Goal: Task Accomplishment & Management: Use online tool/utility

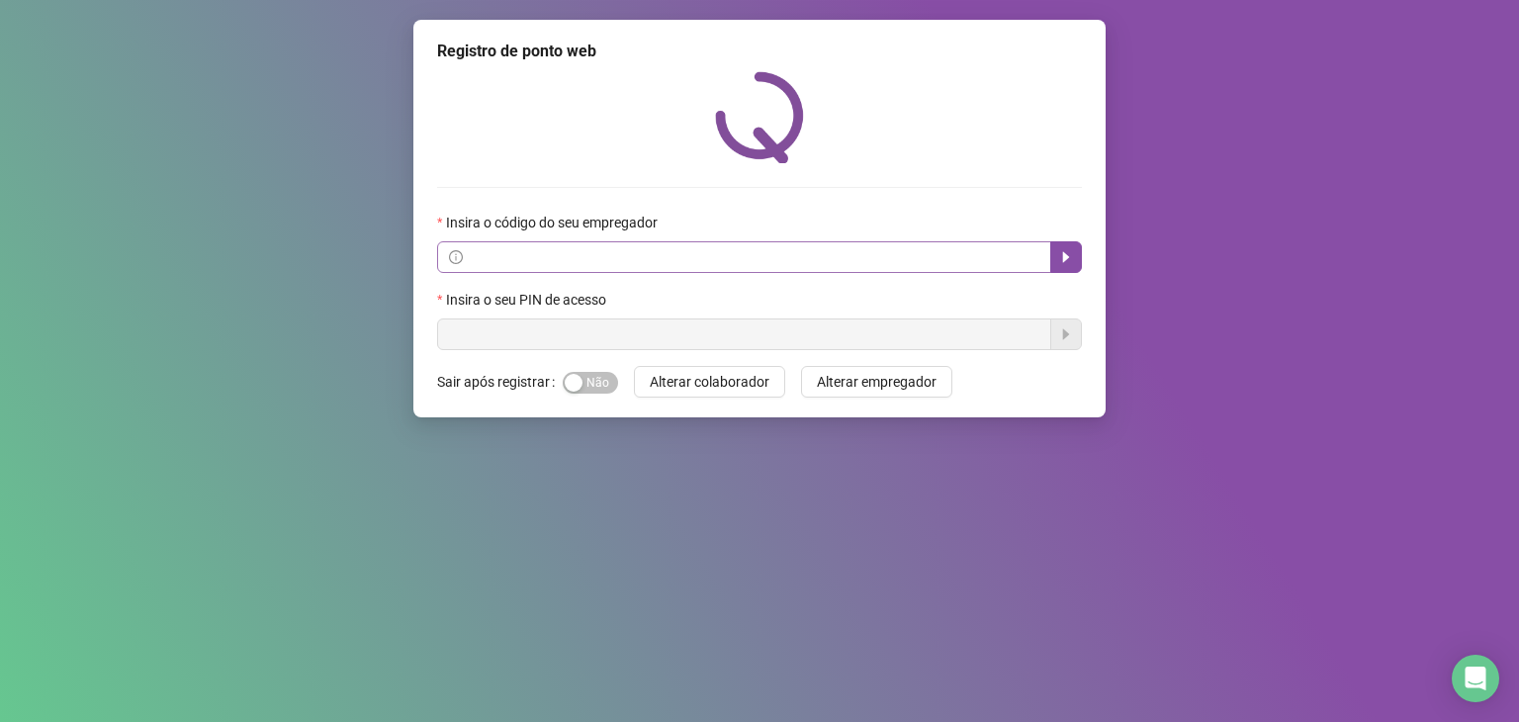
click at [708, 269] on span at bounding box center [744, 257] width 614 height 32
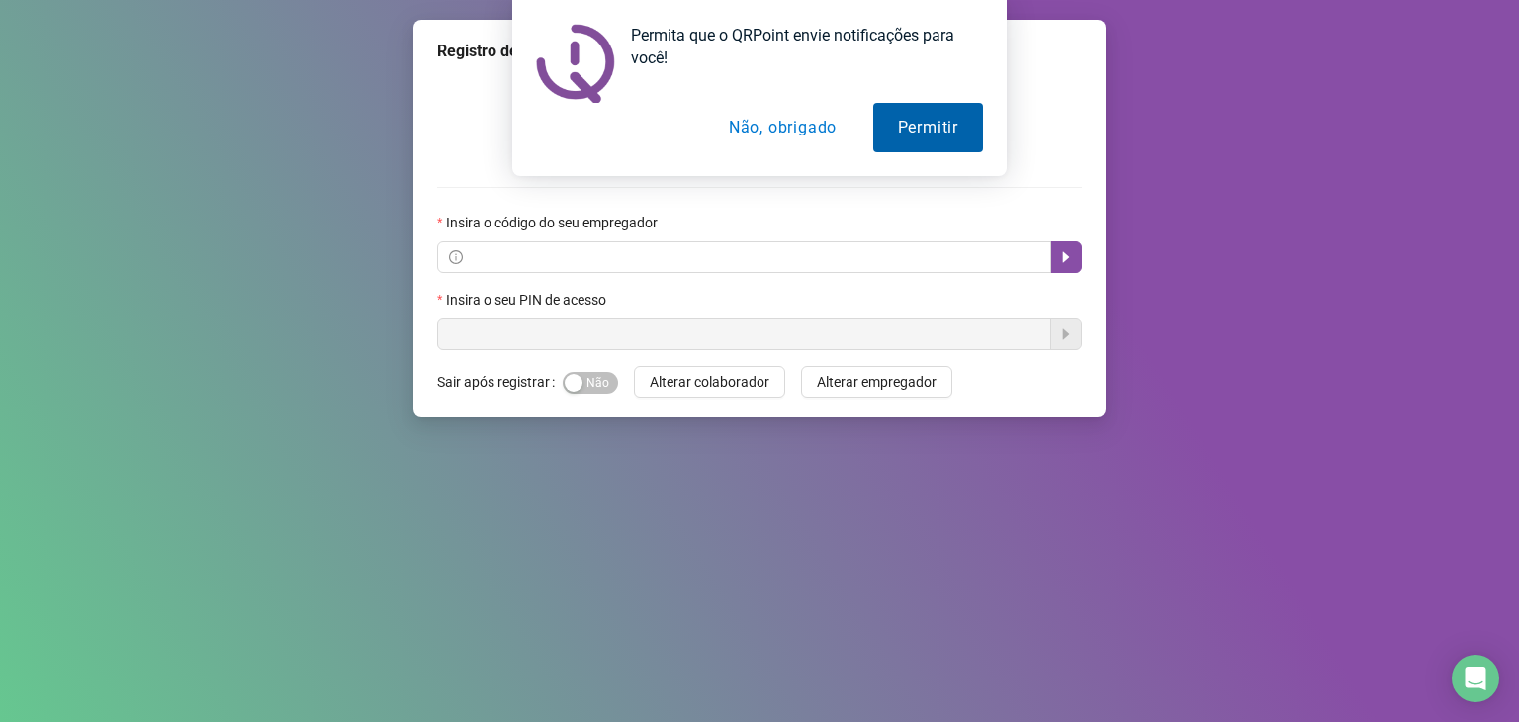
click at [897, 123] on button "Permitir" at bounding box center [928, 127] width 110 height 49
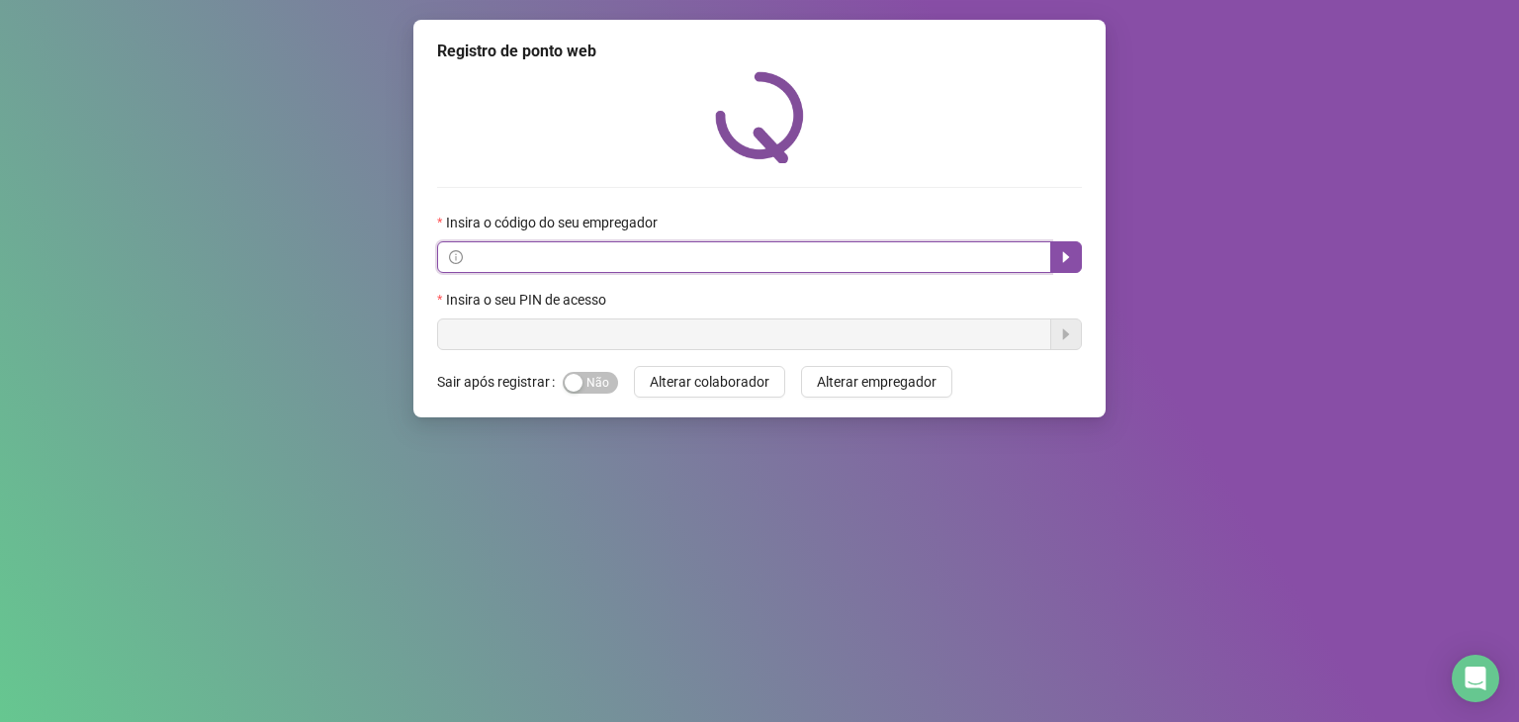
click at [750, 266] on input "text" at bounding box center [753, 257] width 572 height 22
paste input "**********"
type input "**********"
click at [942, 254] on input "**********" at bounding box center [753, 257] width 572 height 22
click at [1065, 259] on icon "caret-right" at bounding box center [1066, 257] width 7 height 11
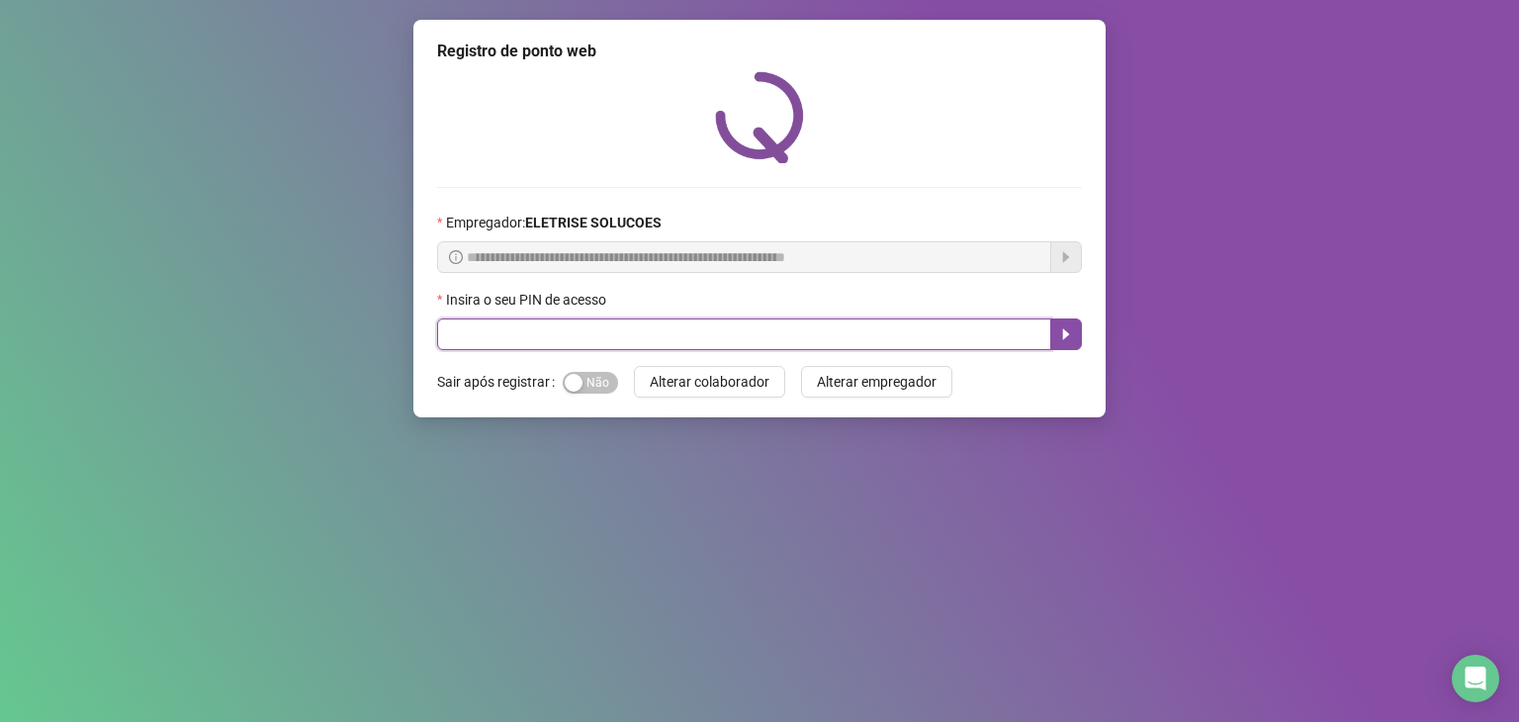
click at [702, 337] on input "text" at bounding box center [744, 334] width 614 height 32
type input "*****"
click at [1069, 339] on icon "caret-right" at bounding box center [1066, 334] width 16 height 16
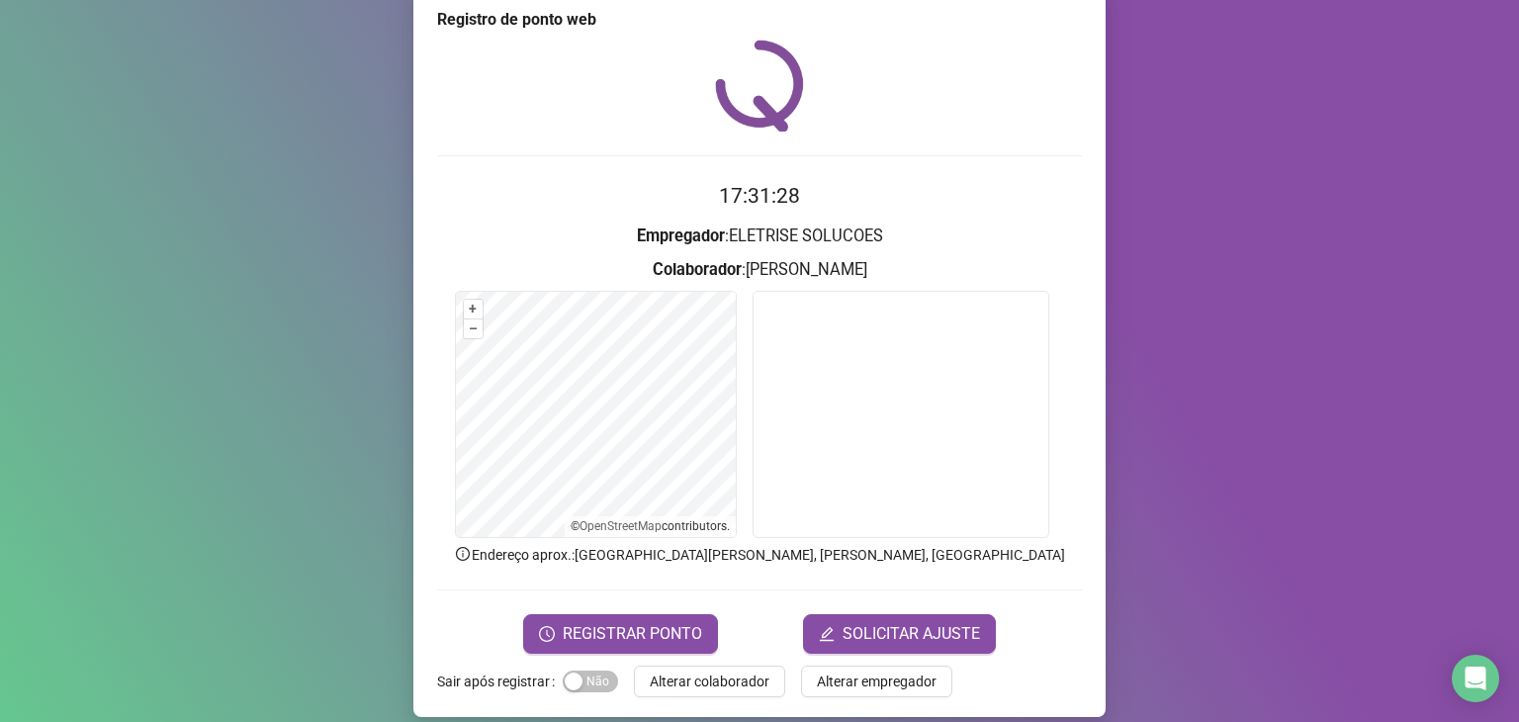
scroll to position [48, 0]
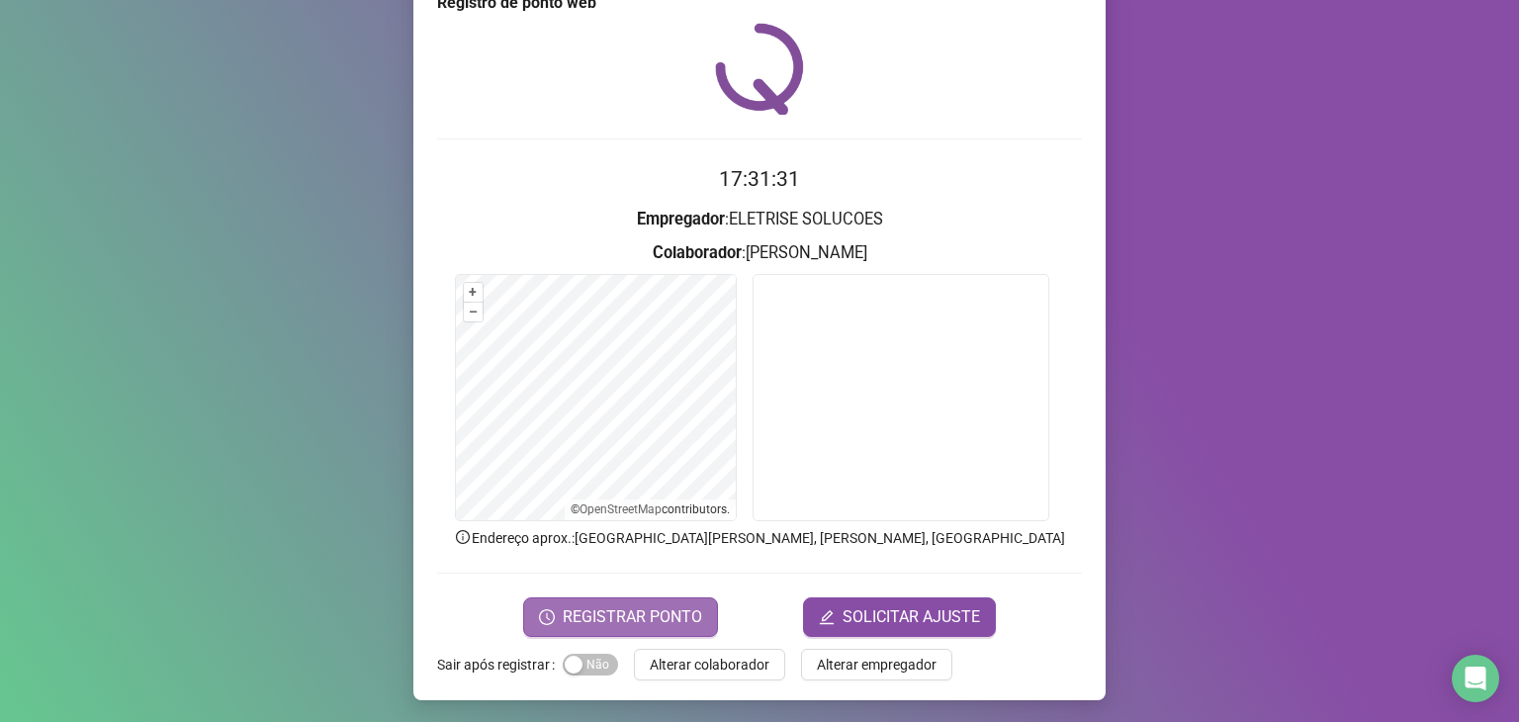
click at [684, 618] on span "REGISTRAR PONTO" at bounding box center [632, 617] width 139 height 24
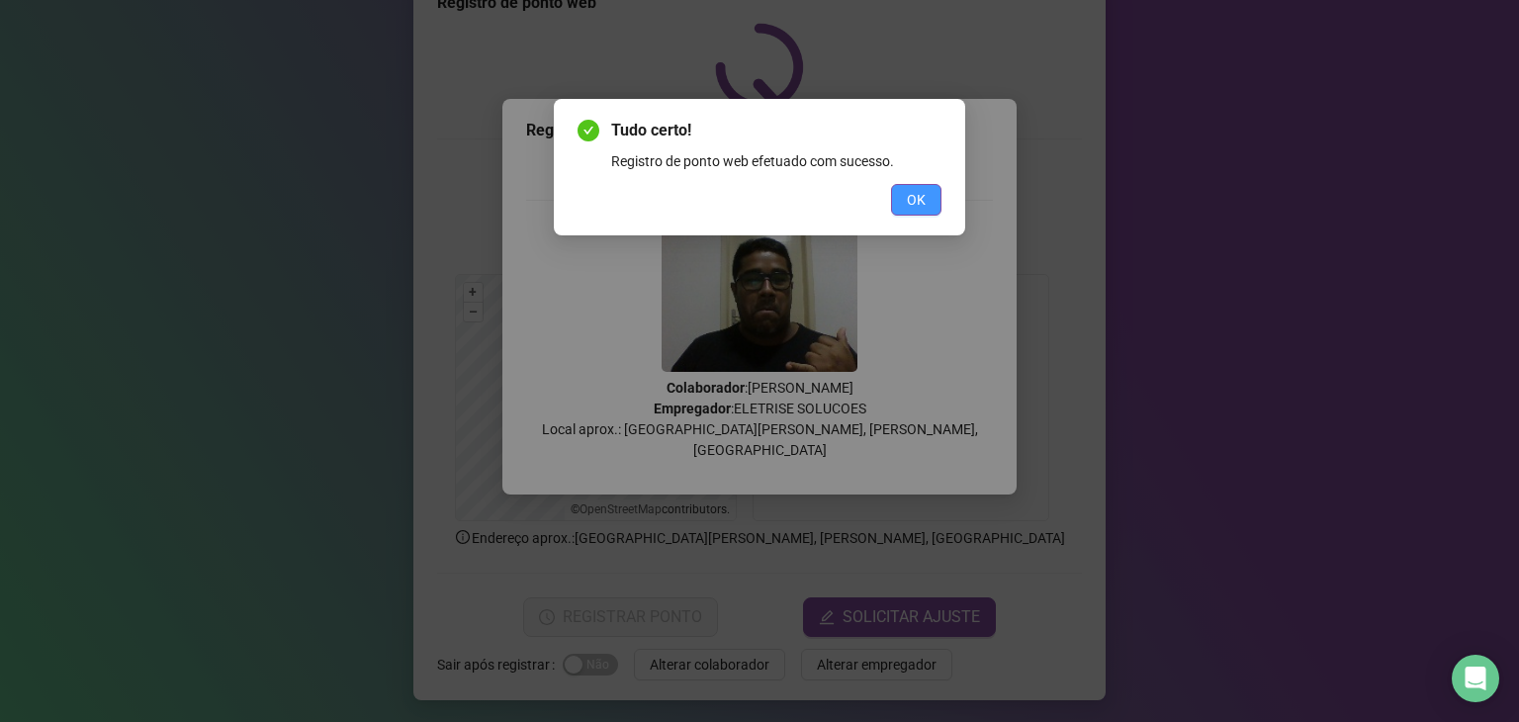
click at [928, 202] on button "OK" at bounding box center [916, 200] width 50 height 32
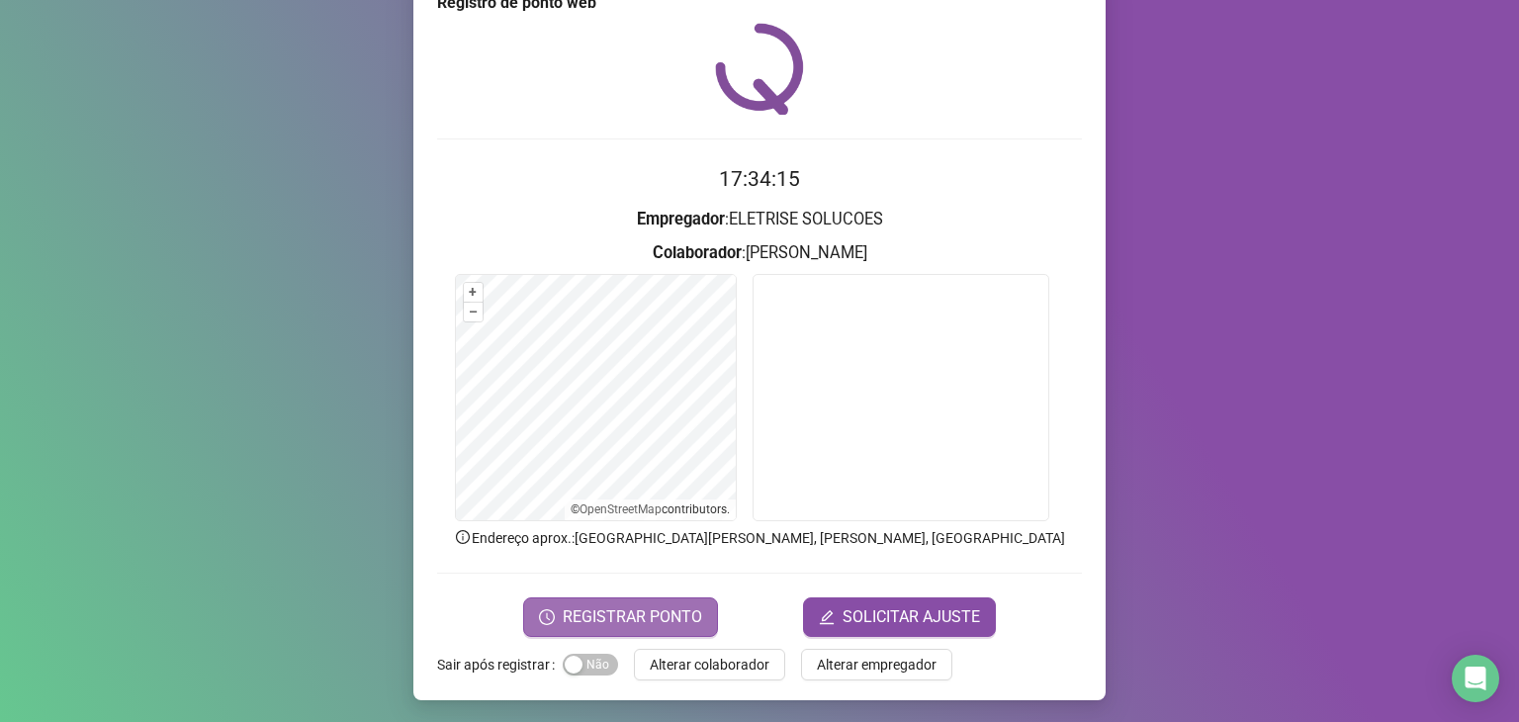
click at [679, 620] on span "REGISTRAR PONTO" at bounding box center [632, 617] width 139 height 24
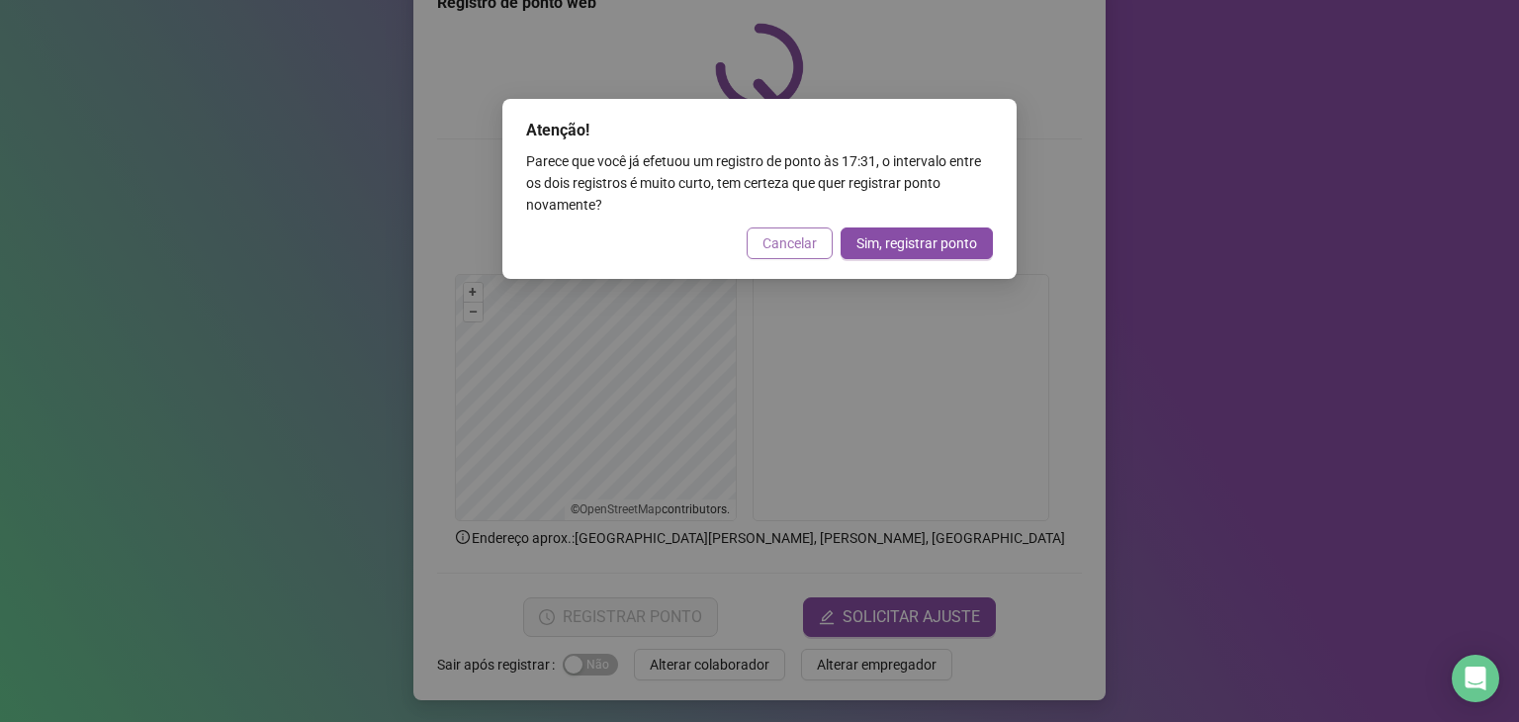
click at [787, 238] on span "Cancelar" at bounding box center [789, 243] width 54 height 22
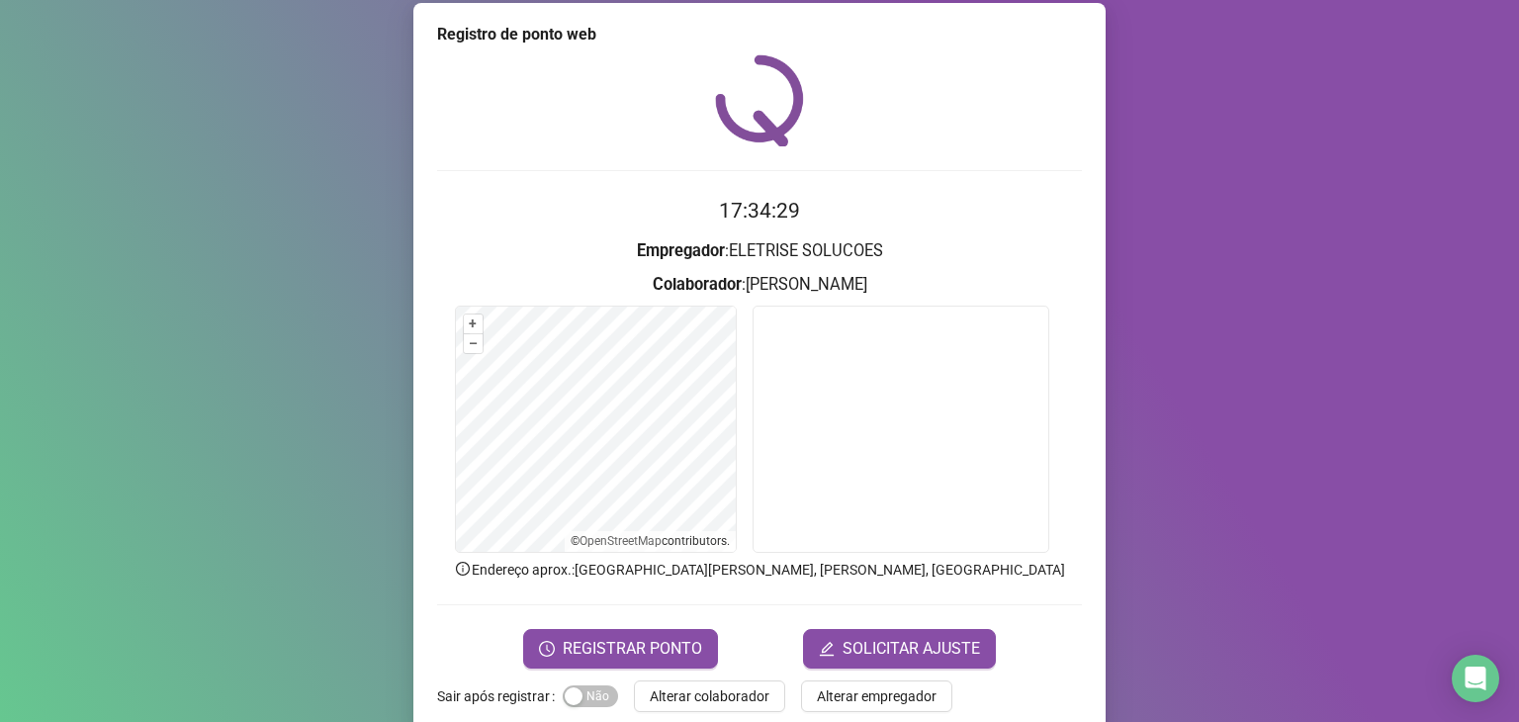
scroll to position [0, 0]
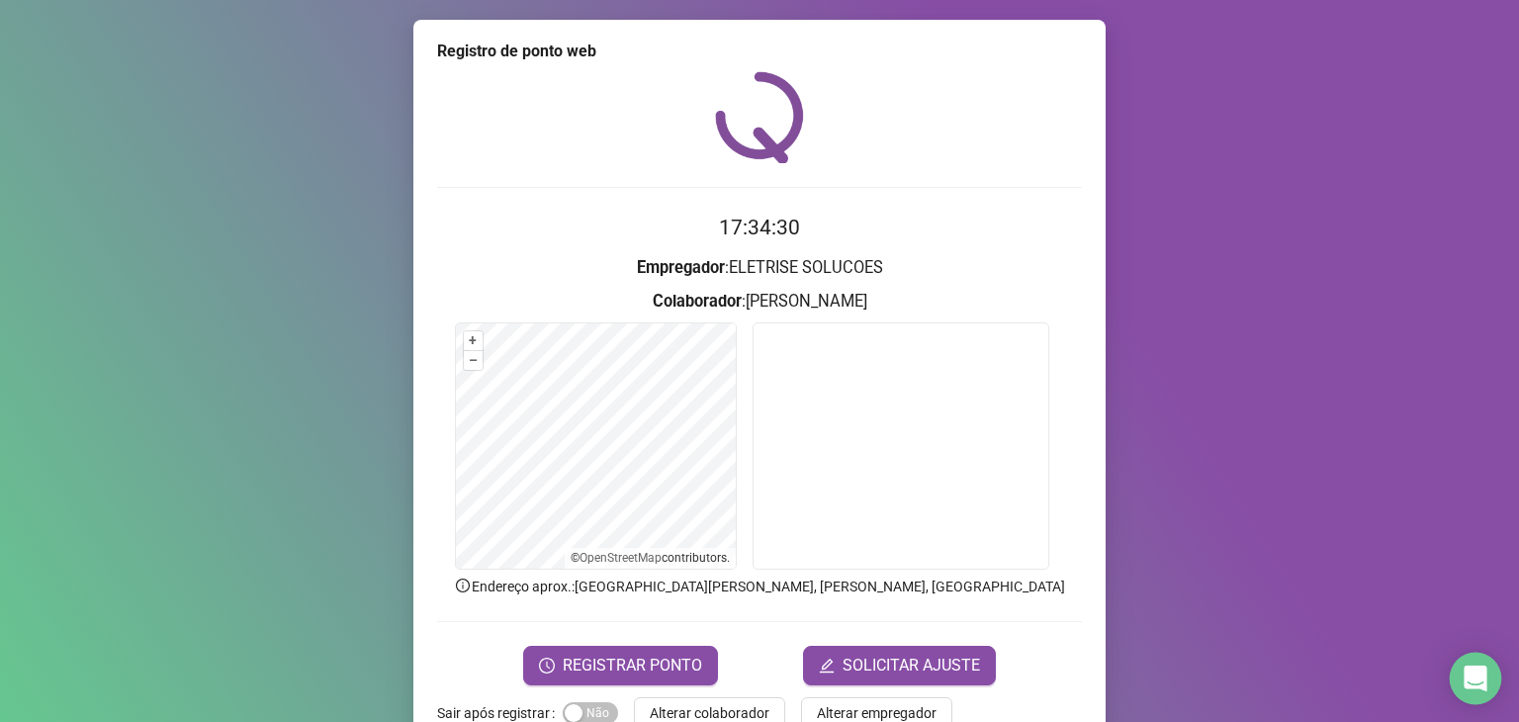
click at [1475, 675] on icon "Open Intercom Messenger" at bounding box center [1474, 678] width 23 height 26
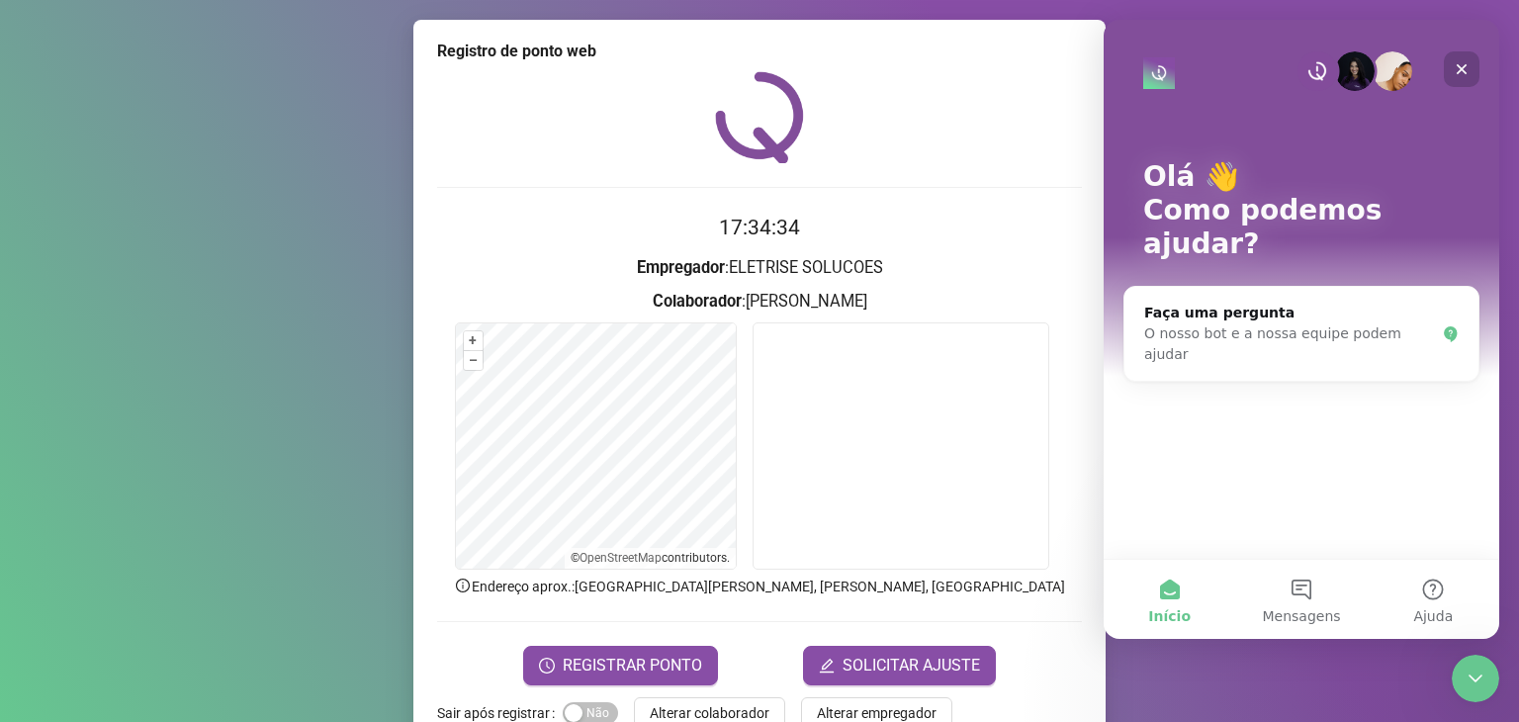
click at [1473, 72] on div "Fechar" at bounding box center [1461, 69] width 36 height 36
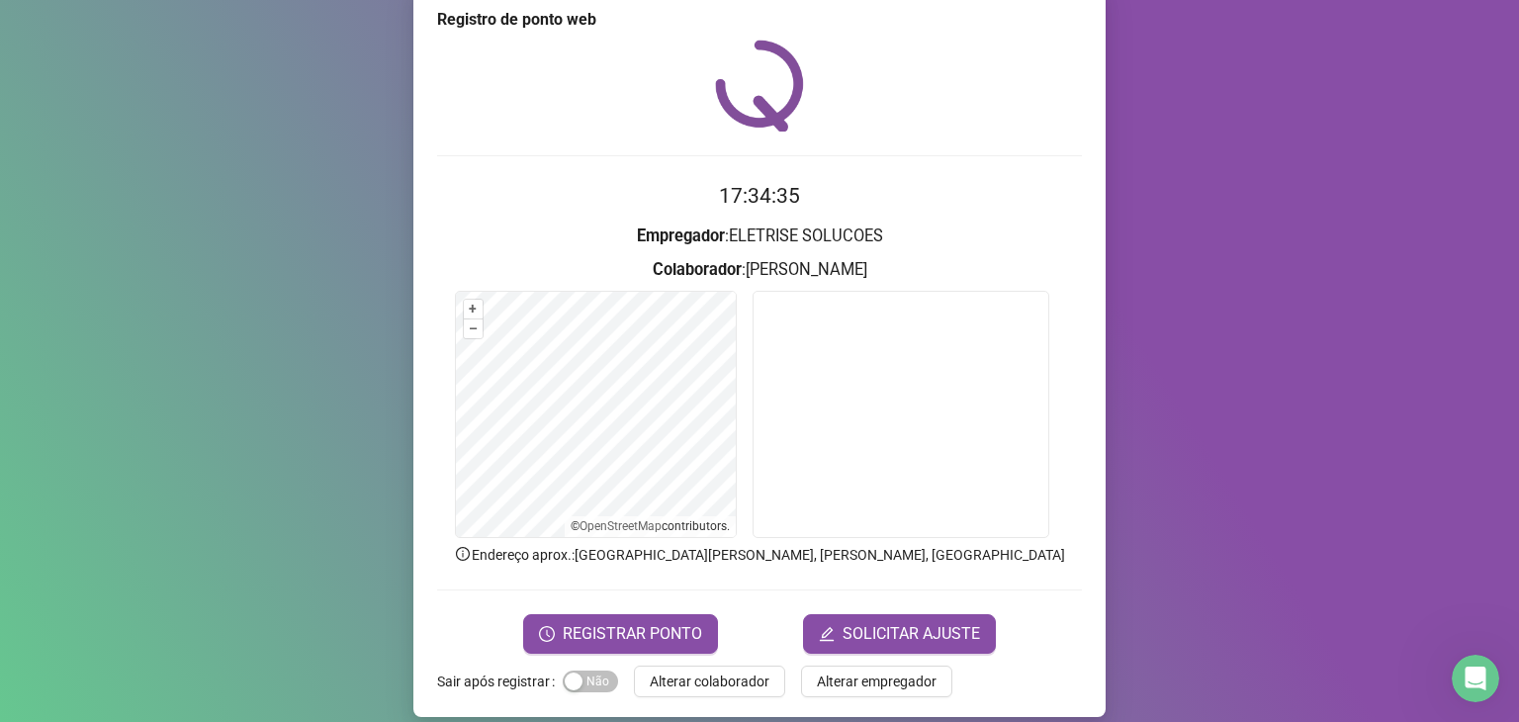
scroll to position [48, 0]
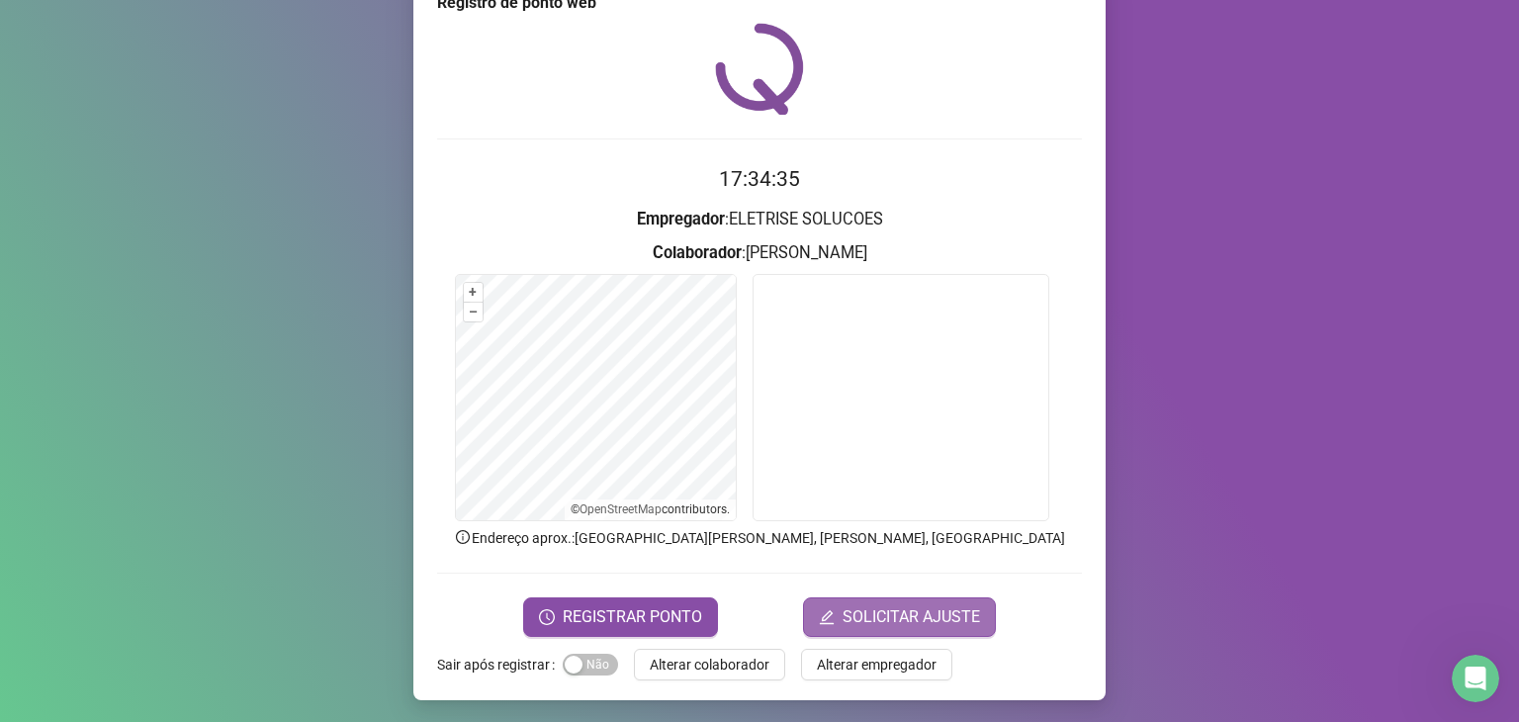
click at [870, 597] on button "SOLICITAR AJUSTE" at bounding box center [899, 617] width 193 height 40
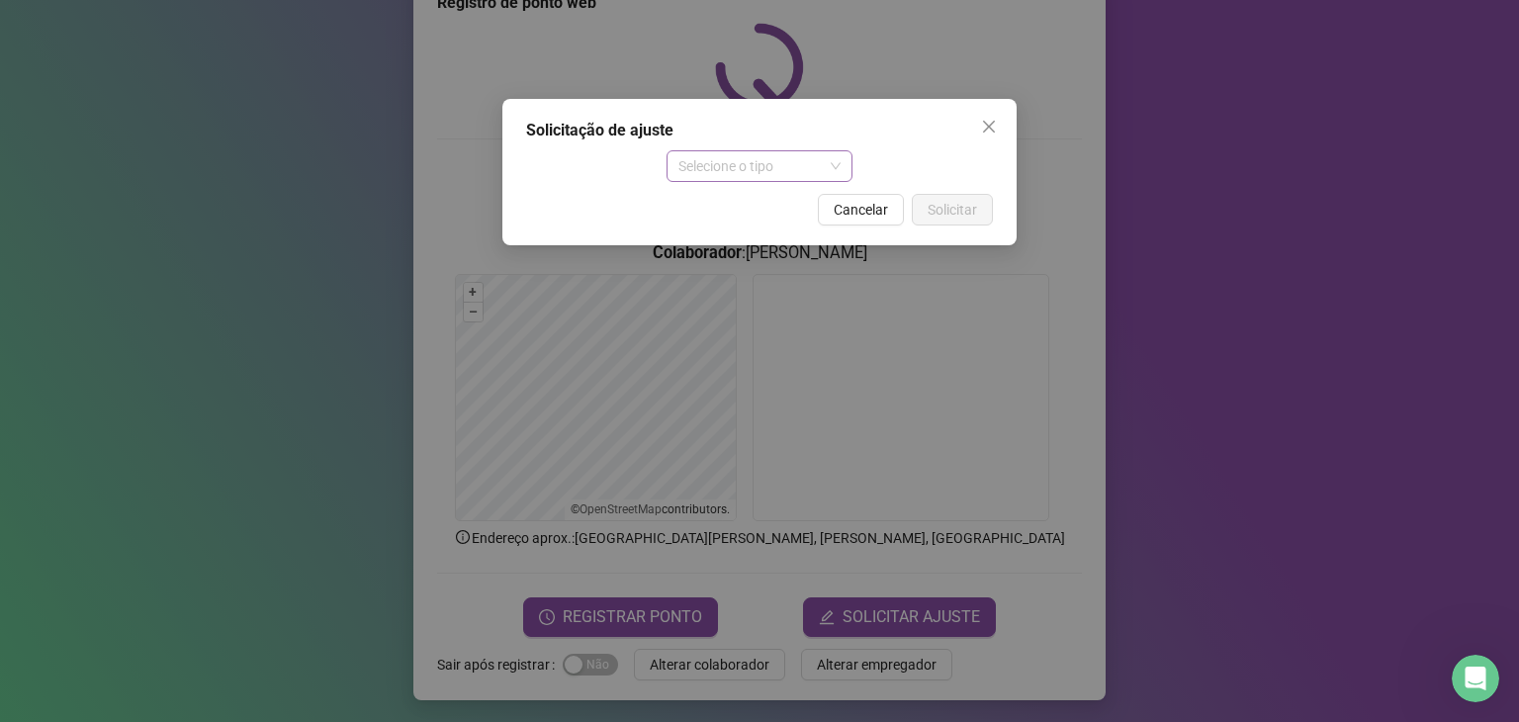
click at [794, 163] on span "Selecione o tipo" at bounding box center [759, 166] width 163 height 30
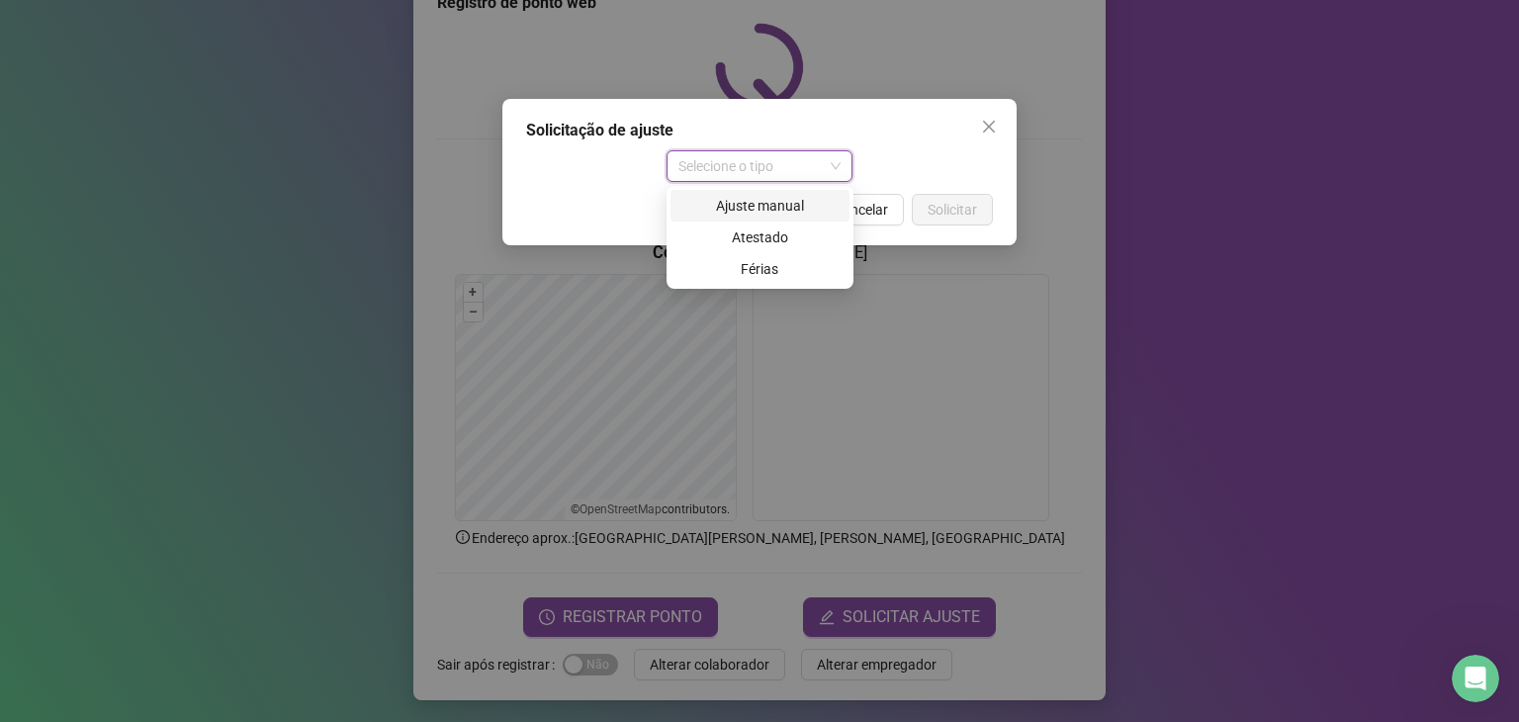
click at [1021, 128] on div "Solicitação de ajuste Selecione o tipo Cancelar Solicitar" at bounding box center [759, 361] width 1519 height 722
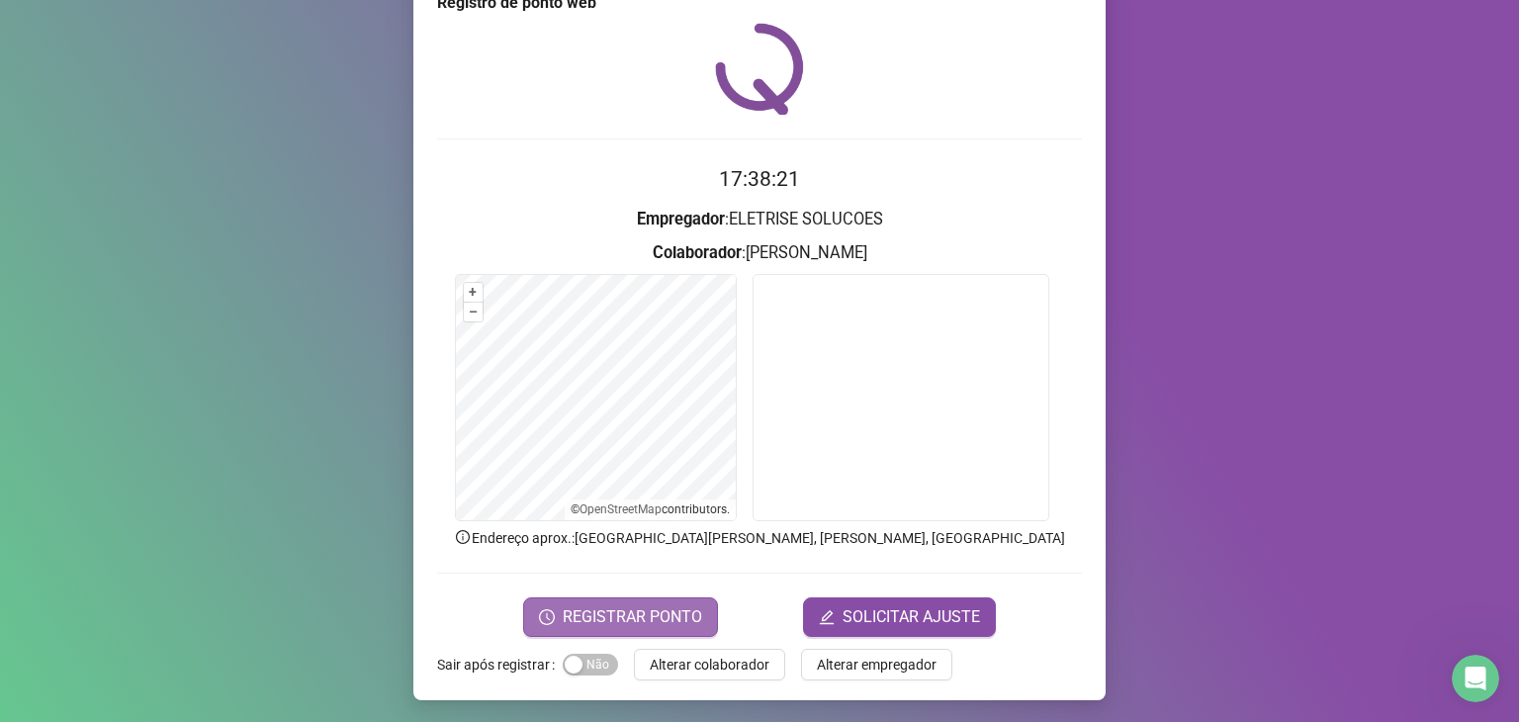
click at [593, 624] on span "REGISTRAR PONTO" at bounding box center [632, 617] width 139 height 24
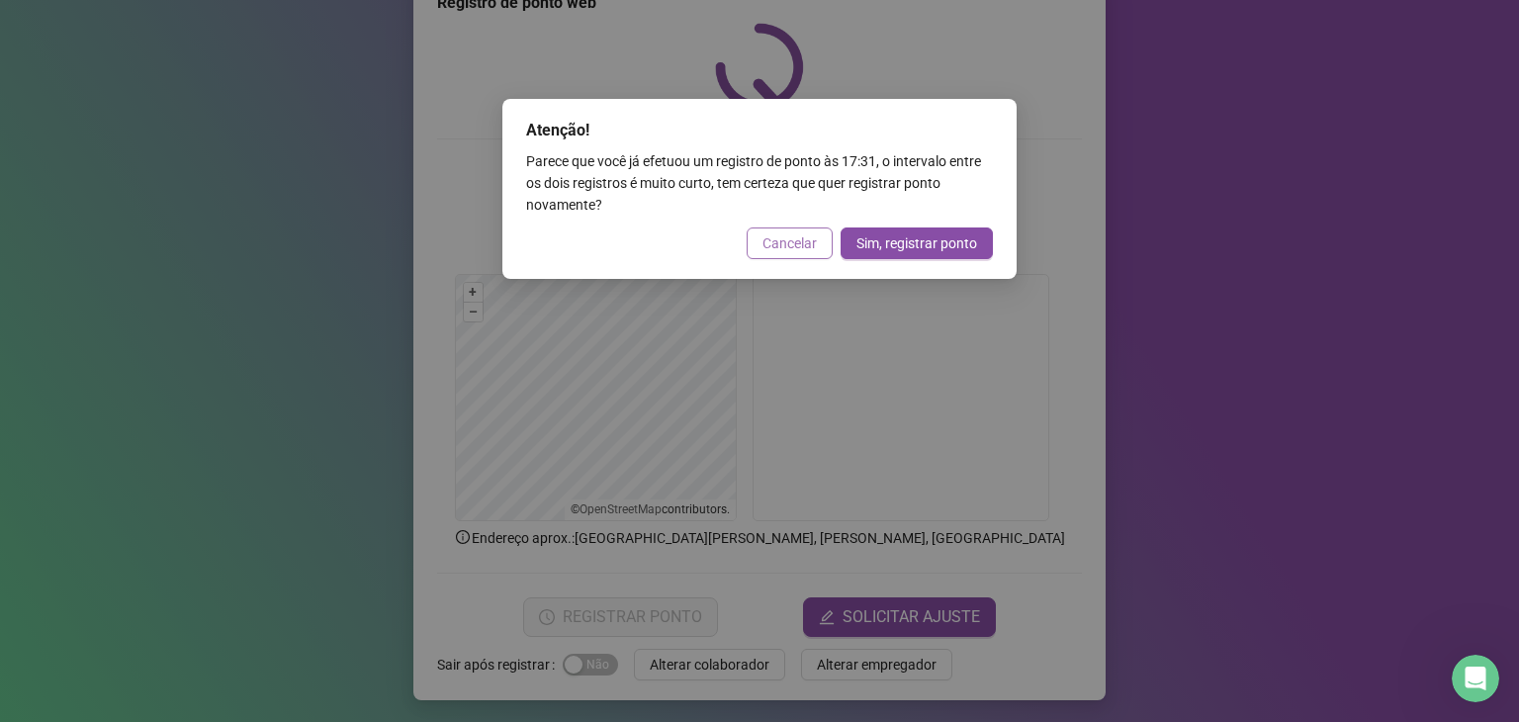
click at [763, 247] on button "Cancelar" at bounding box center [789, 243] width 86 height 32
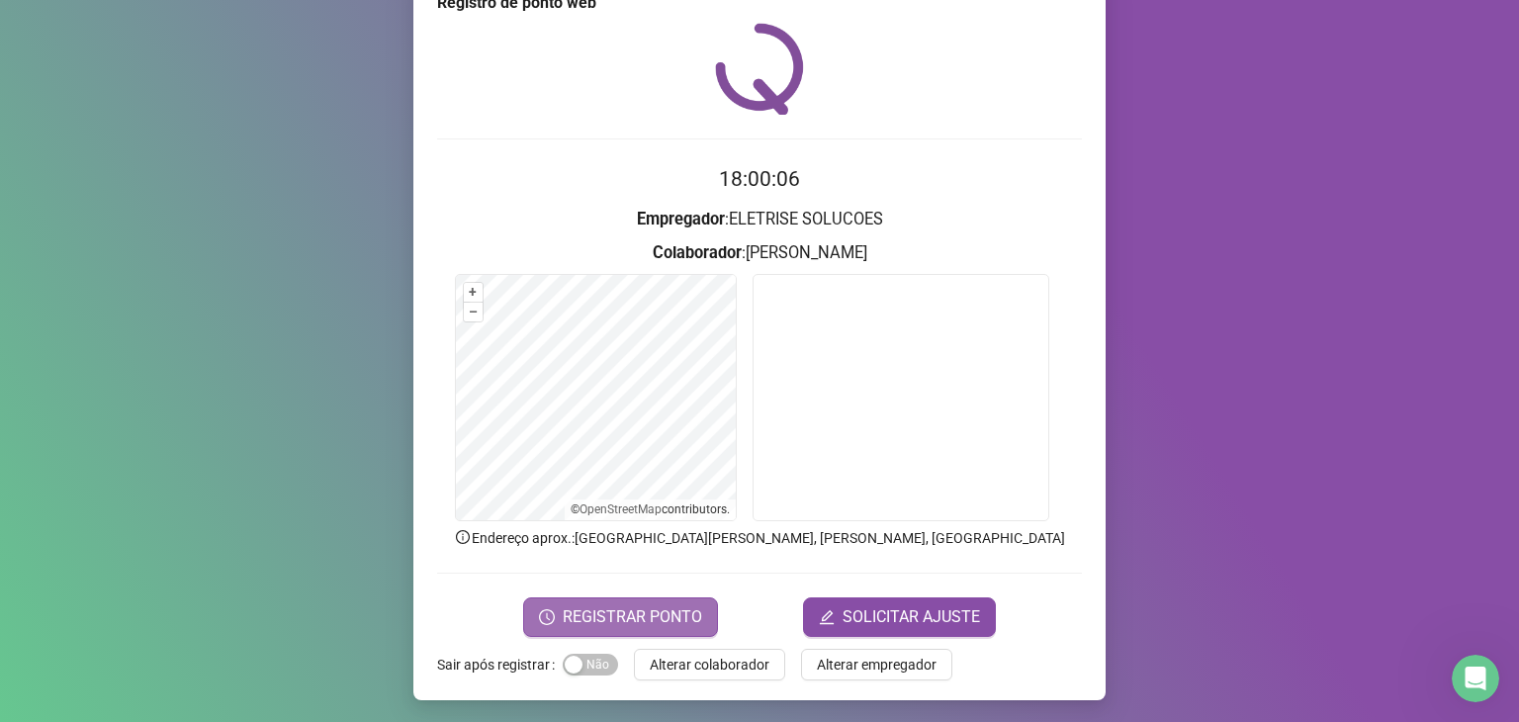
click at [633, 615] on span "REGISTRAR PONTO" at bounding box center [632, 617] width 139 height 24
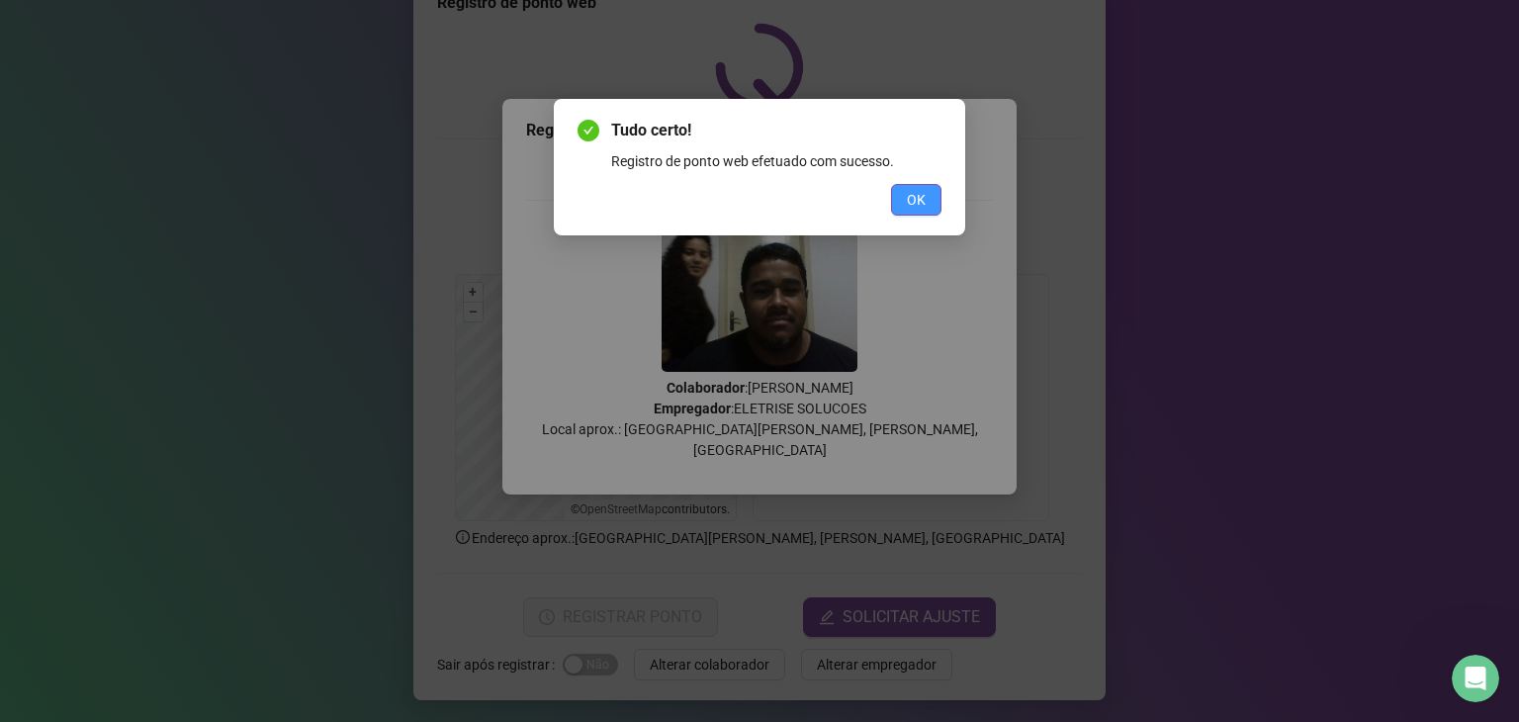
click at [923, 204] on span "OK" at bounding box center [916, 200] width 19 height 22
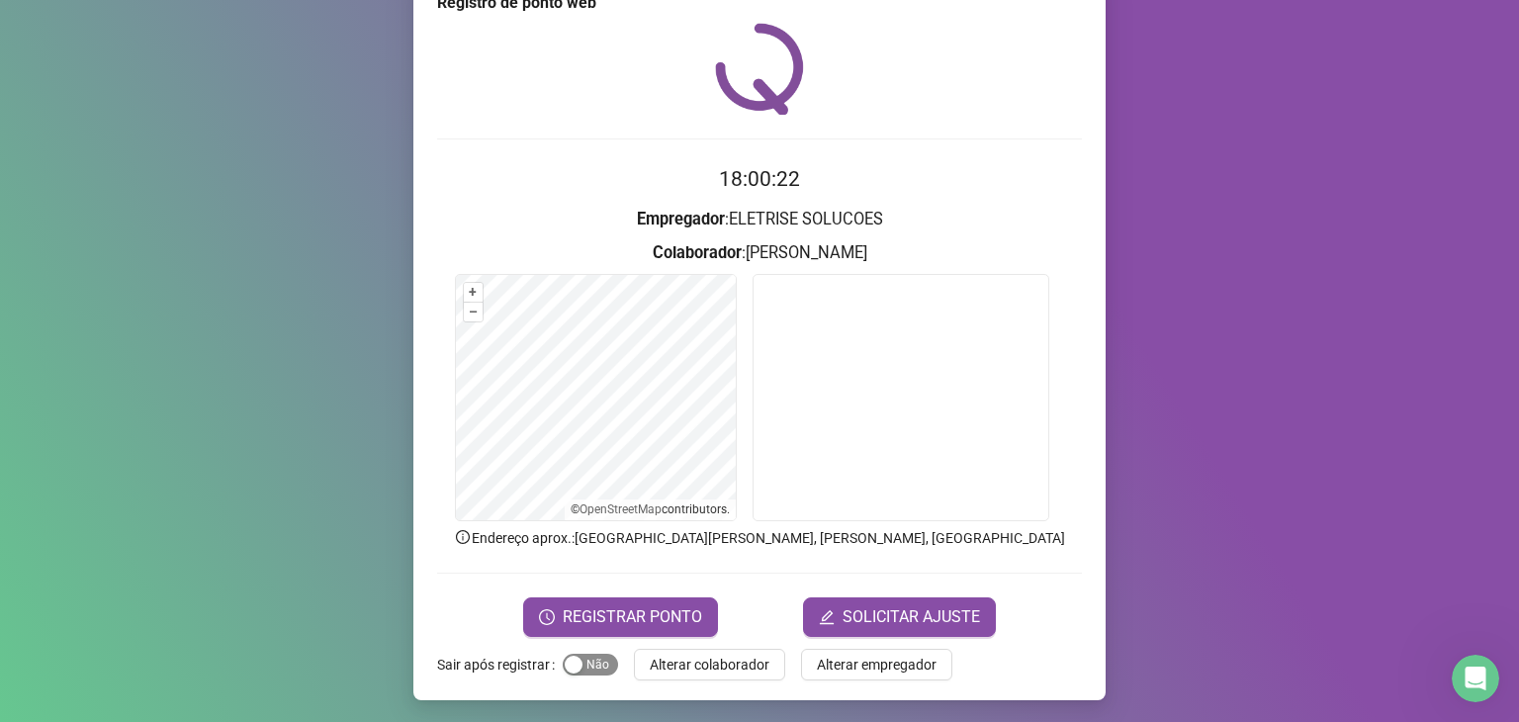
click at [584, 661] on span "Sim Não" at bounding box center [590, 665] width 55 height 22
click at [468, 666] on label "Sair após registrar" at bounding box center [500, 665] width 126 height 32
click at [619, 610] on span "REGISTRAR PONTO" at bounding box center [632, 617] width 139 height 24
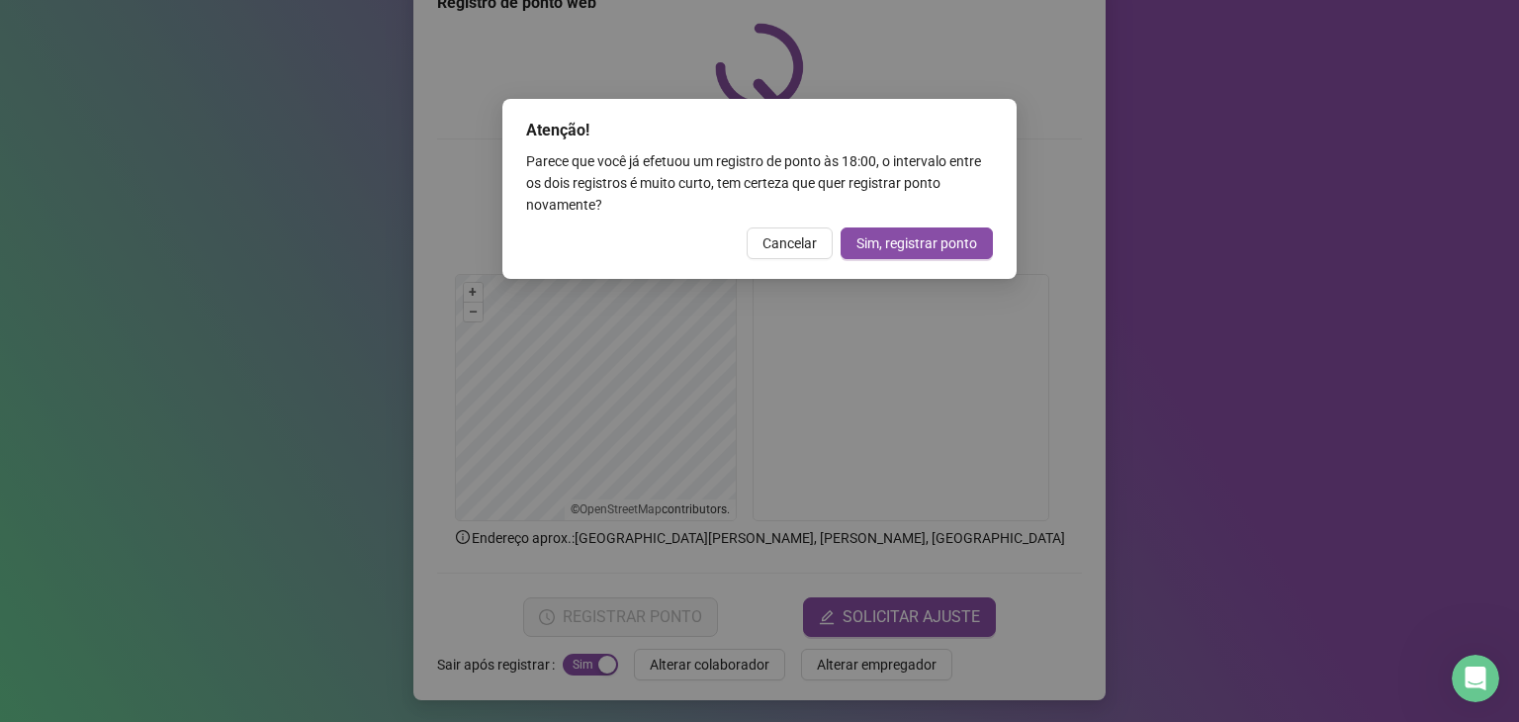
click at [918, 242] on span "Sim, registrar ponto" at bounding box center [916, 243] width 121 height 22
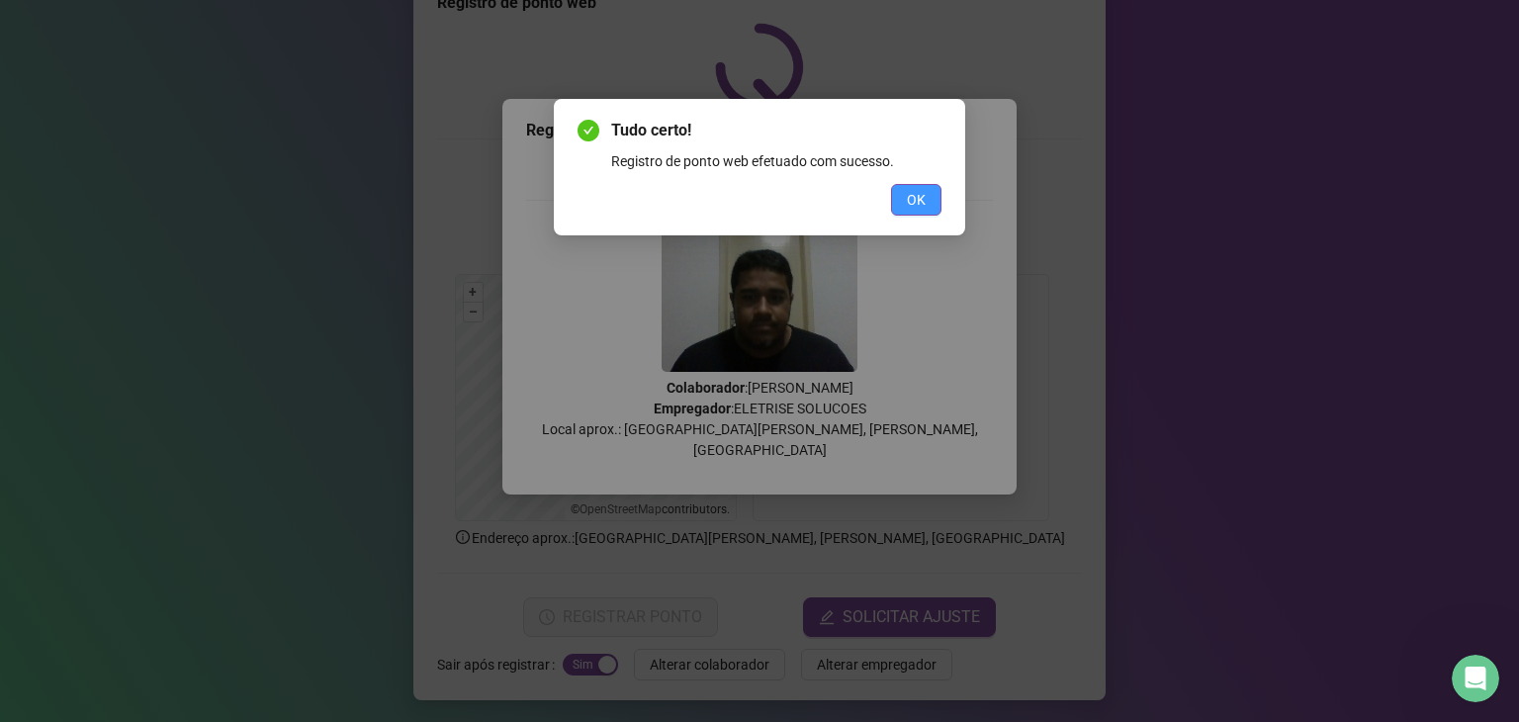
click at [919, 203] on span "OK" at bounding box center [916, 200] width 19 height 22
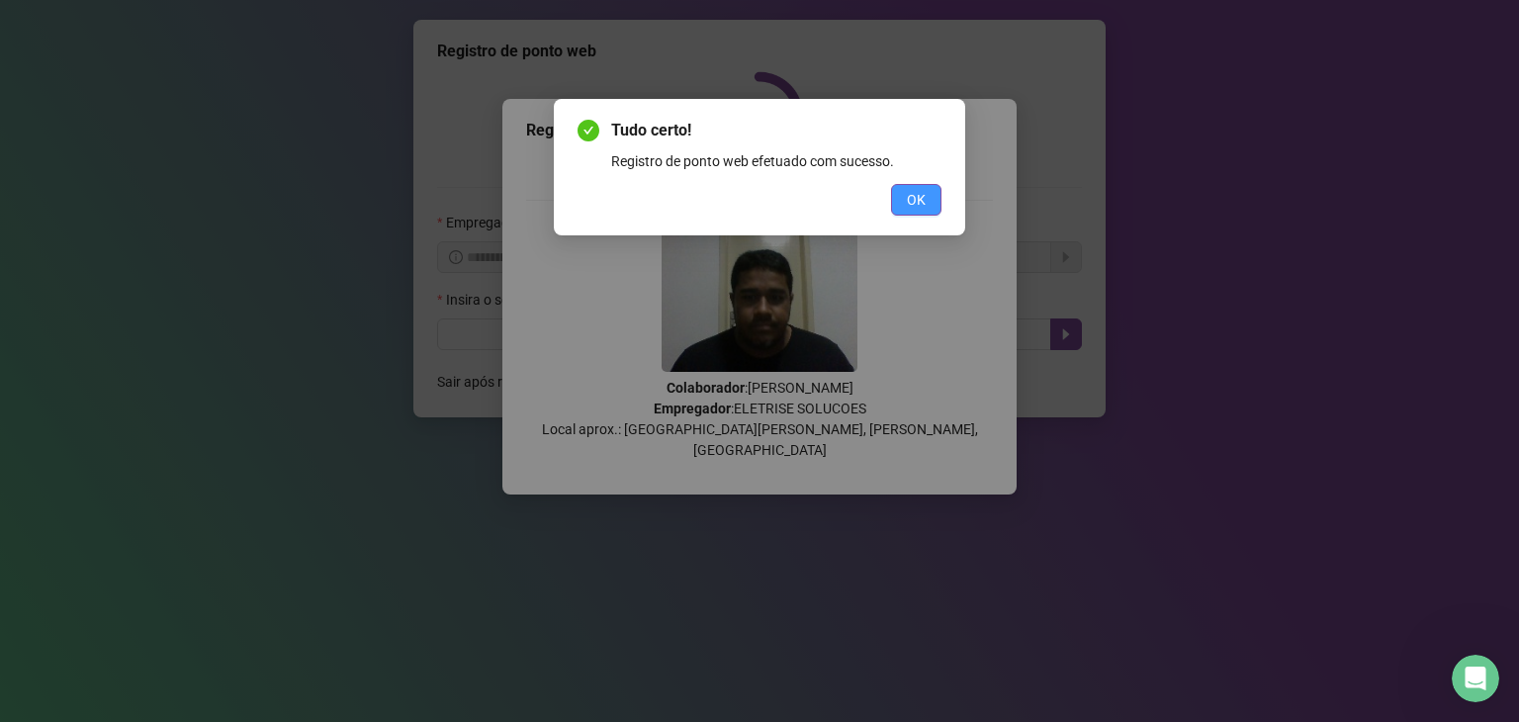
scroll to position [0, 0]
